Goal: Check status: Check status

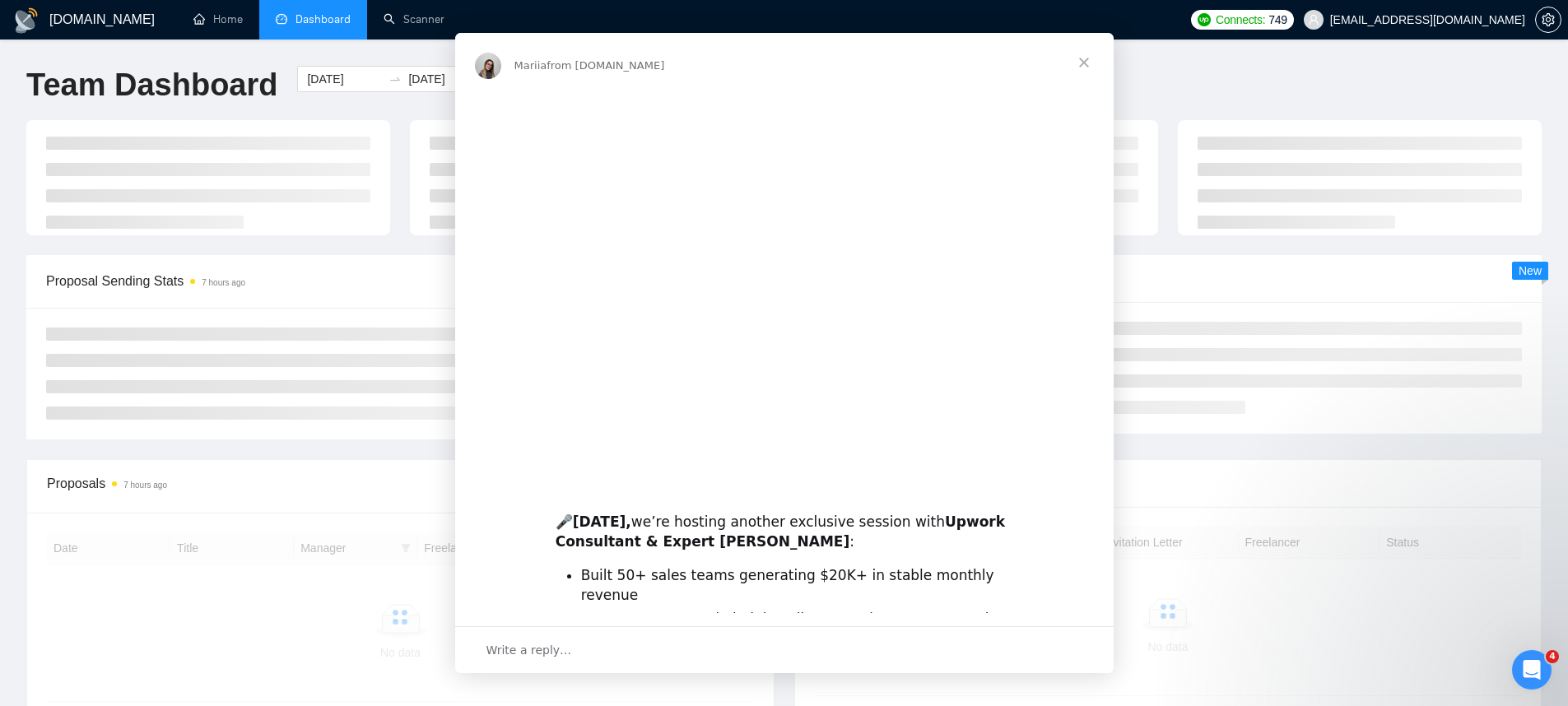
click at [637, 83] on div "Mariia from [DOMAIN_NAME]" at bounding box center [784, 63] width 659 height 60
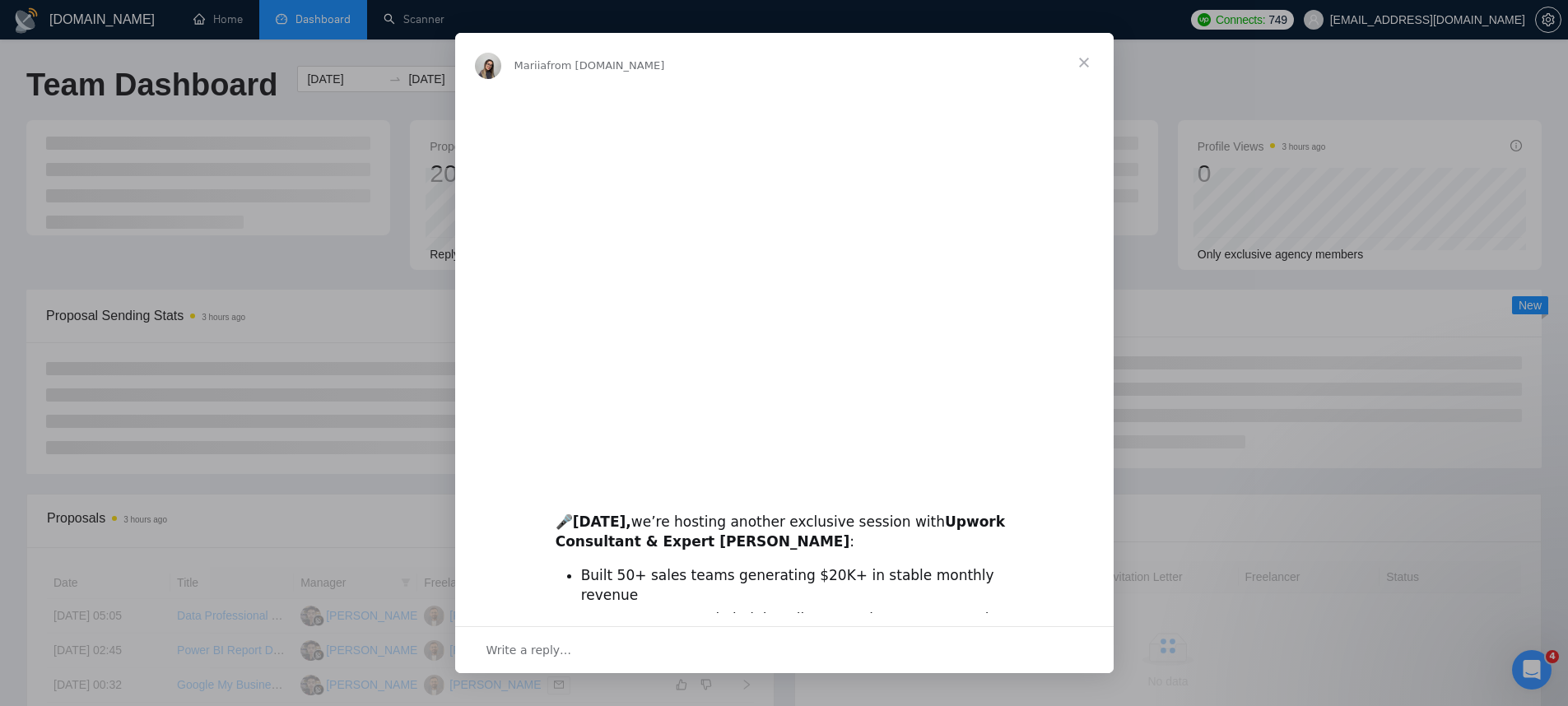
click at [1080, 61] on span "Close" at bounding box center [1084, 63] width 60 height 60
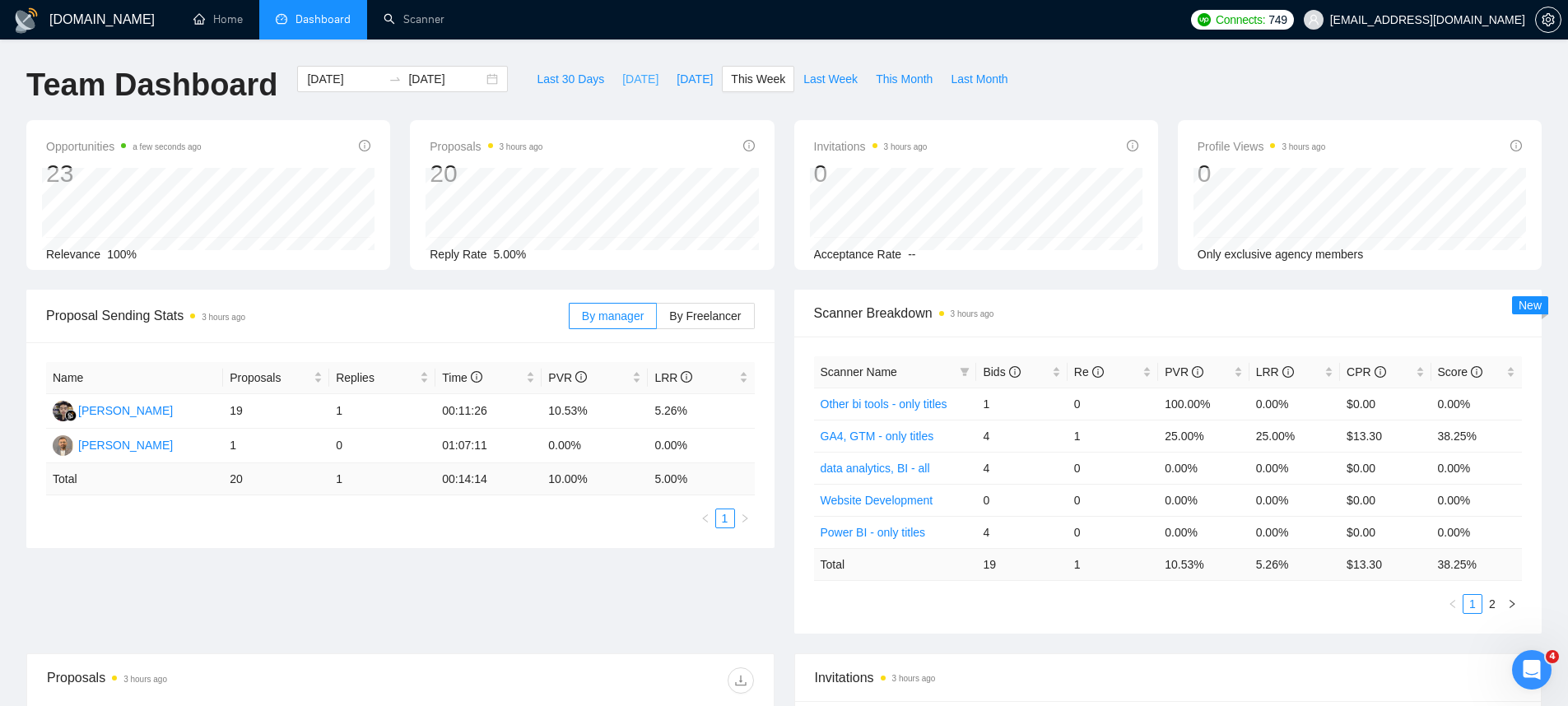
click at [638, 84] on span "[DATE]" at bounding box center [640, 79] width 36 height 18
type input "[DATE]"
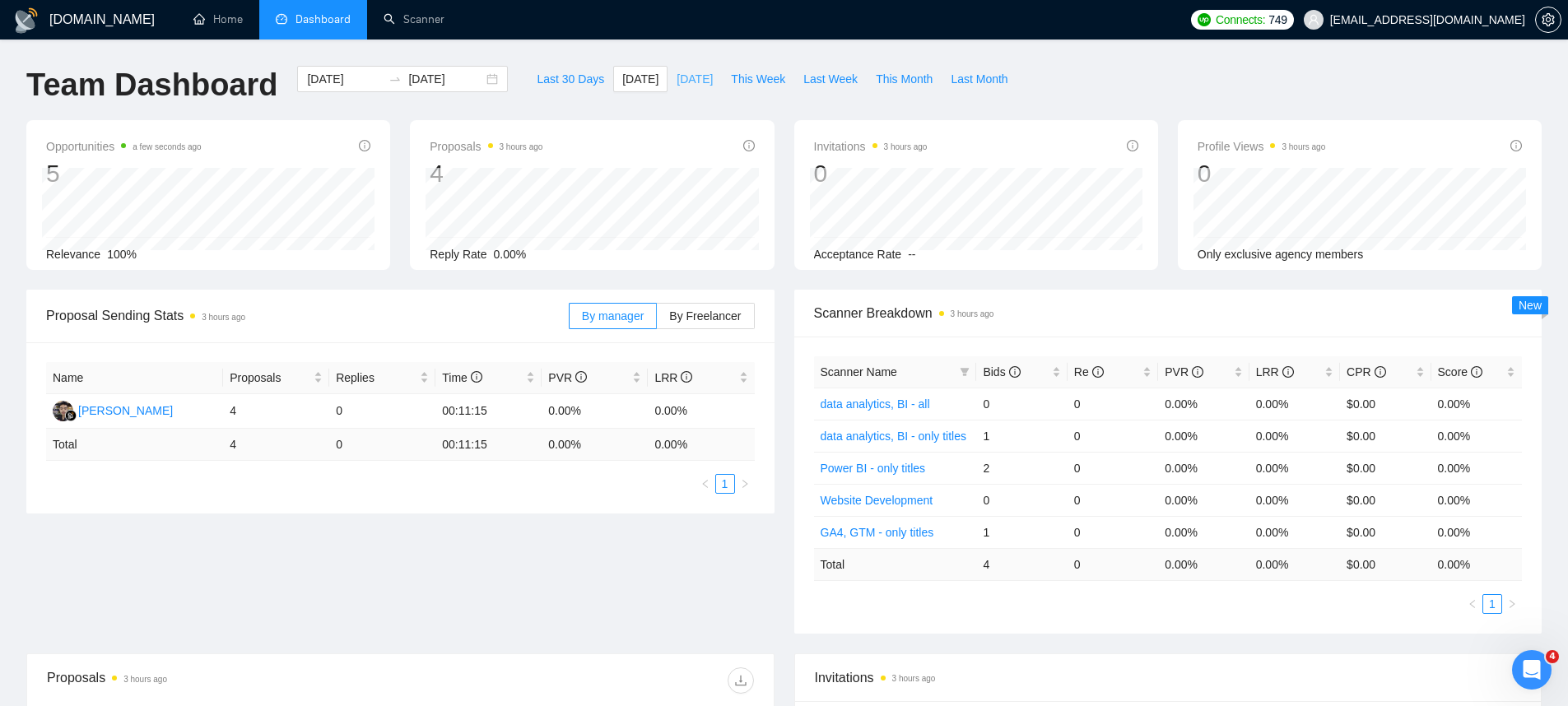
click at [706, 88] on span "[DATE]" at bounding box center [695, 79] width 36 height 18
type input "[DATE]"
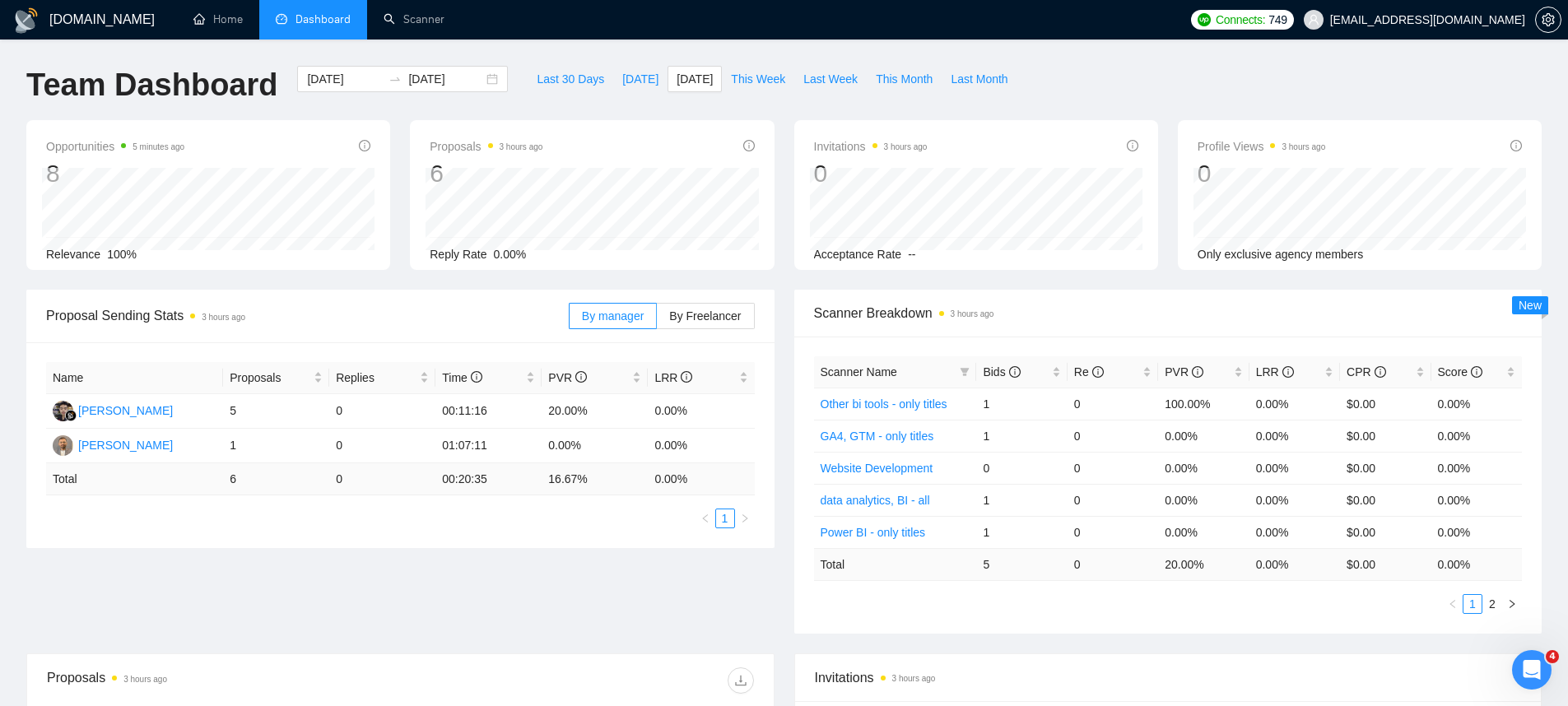
click at [608, 93] on div "Last 30 Days [DATE] [DATE] This Week Last Week This Month Last Month" at bounding box center [772, 93] width 509 height 55
click at [617, 92] on button "[DATE]" at bounding box center [640, 79] width 55 height 26
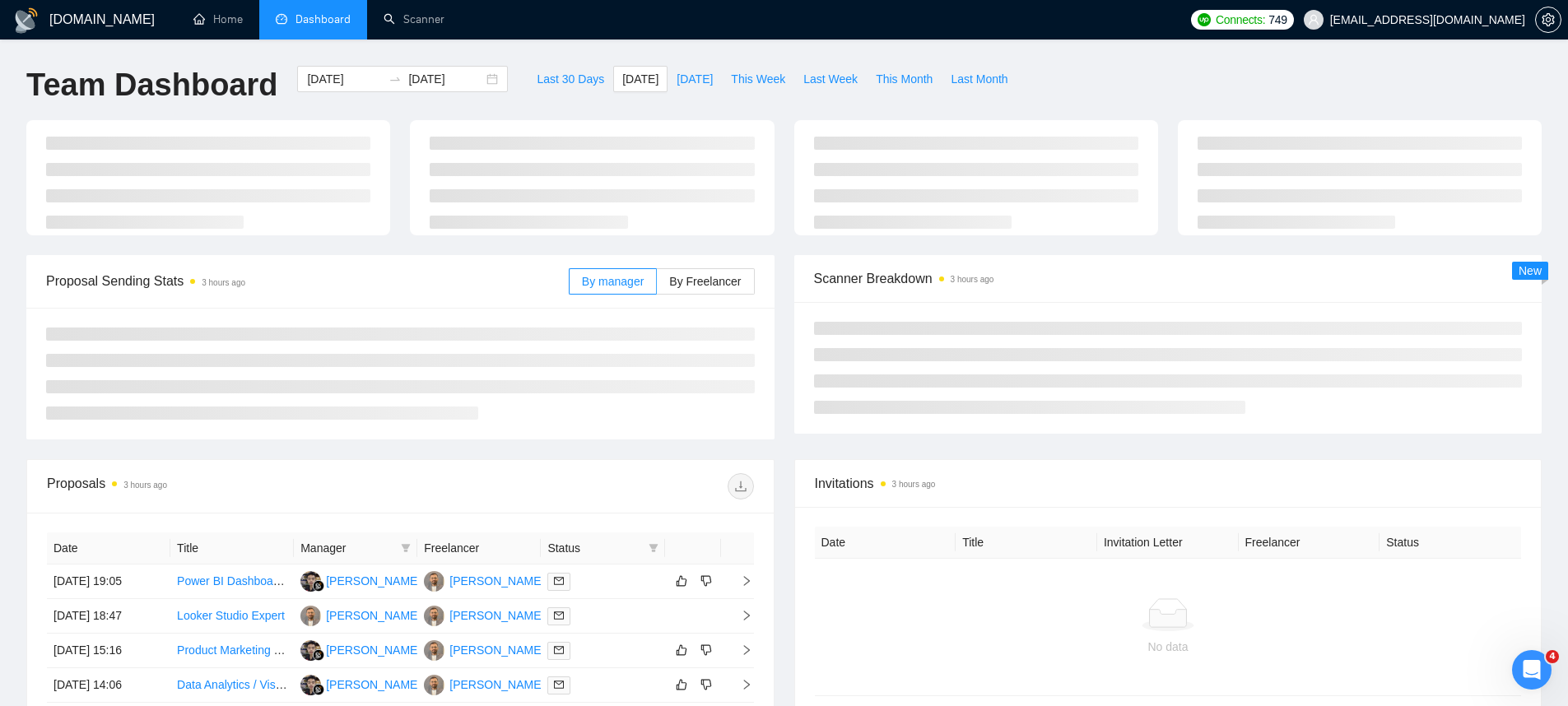
type input "[DATE]"
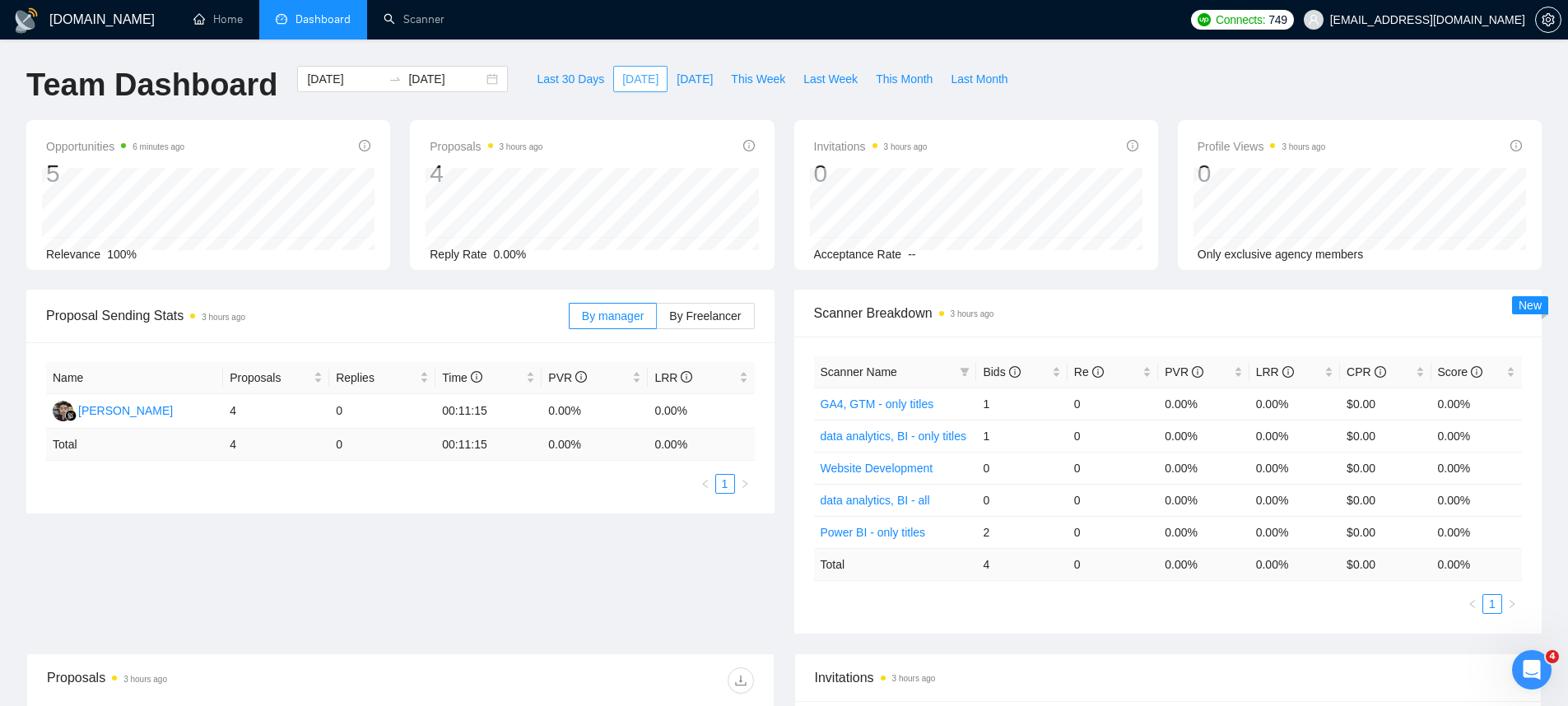
click at [613, 79] on button "[DATE]" at bounding box center [640, 79] width 55 height 26
click at [568, 79] on span "Last 30 Days" at bounding box center [570, 79] width 68 height 18
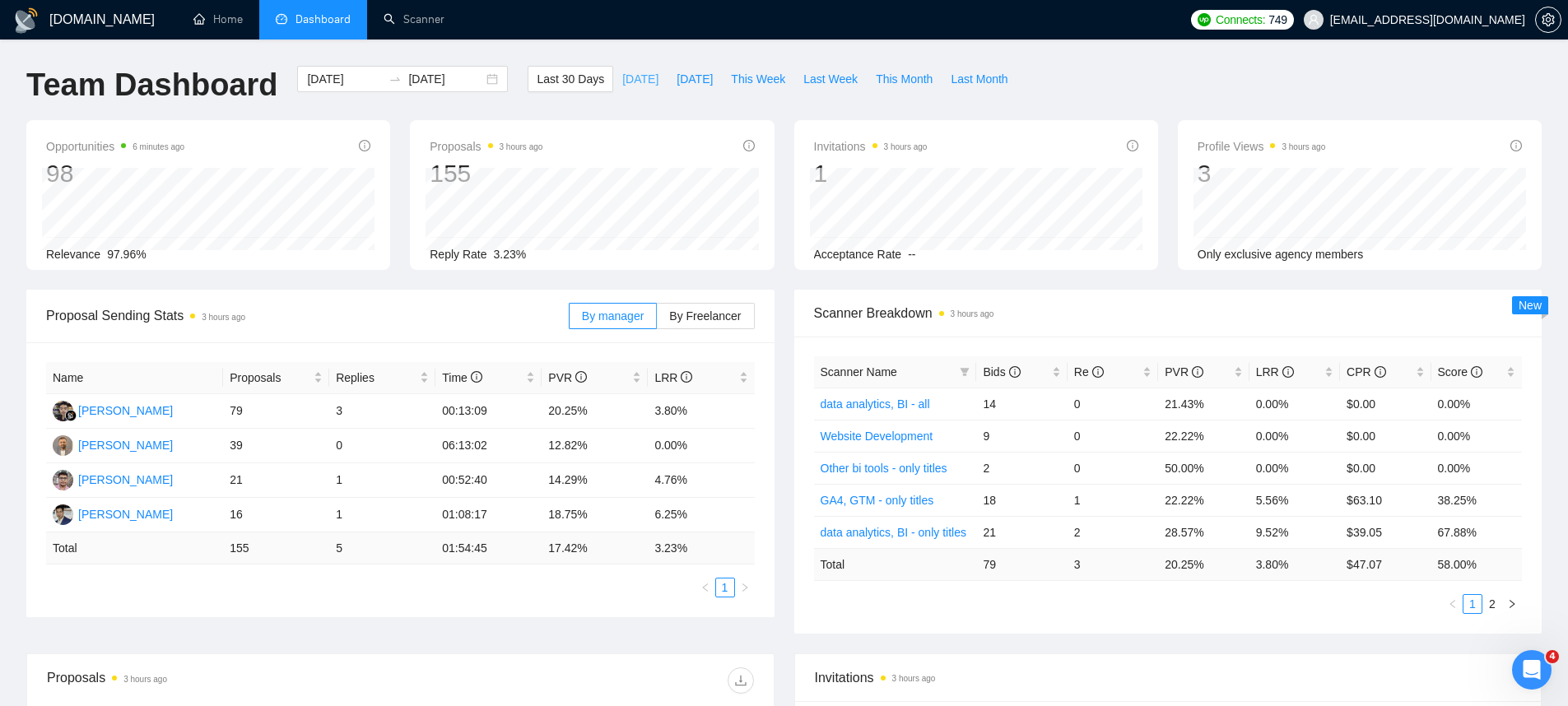
click at [625, 84] on span "[DATE]" at bounding box center [640, 79] width 36 height 18
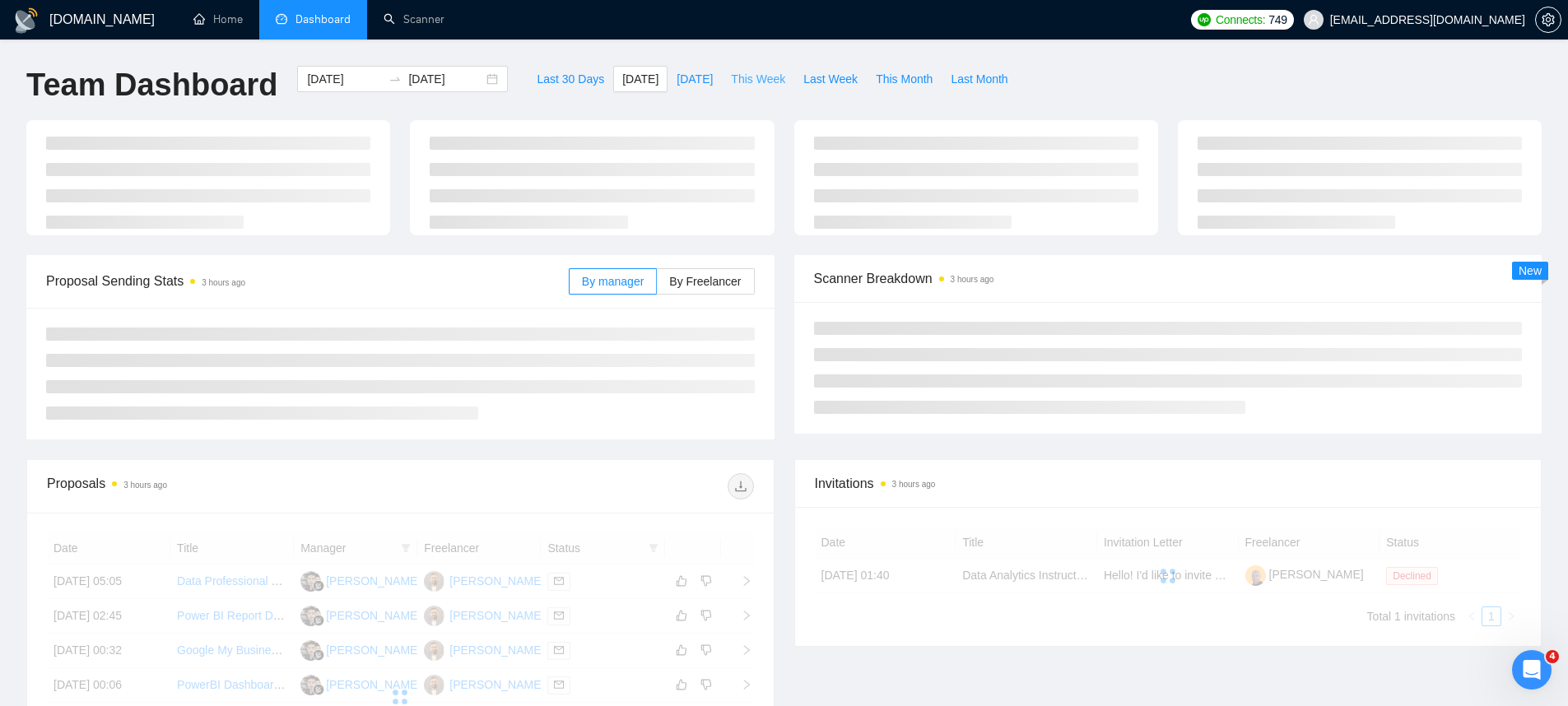
click at [726, 88] on button "This Week" at bounding box center [758, 79] width 73 height 26
type input "[DATE]"
